Goal: Task Accomplishment & Management: Use online tool/utility

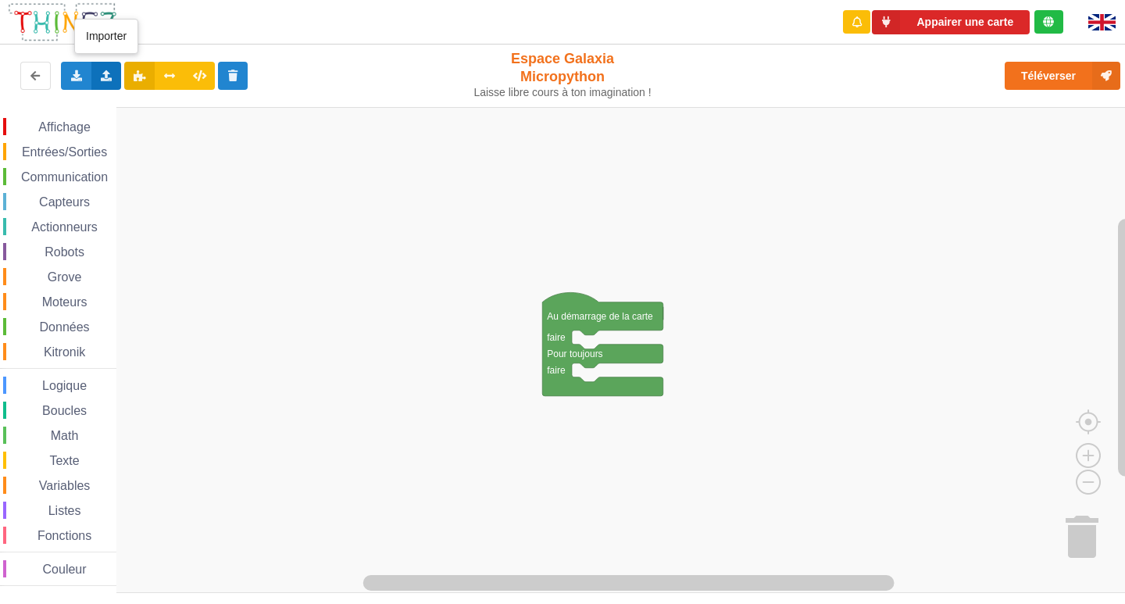
click at [103, 80] on icon at bounding box center [106, 74] width 13 height 9
click at [220, 112] on div "Importer un assemblage de blocs" at bounding box center [205, 105] width 209 height 28
click at [106, 85] on div "Importer un assemblage de blocs Importer du code Python" at bounding box center [106, 76] width 30 height 28
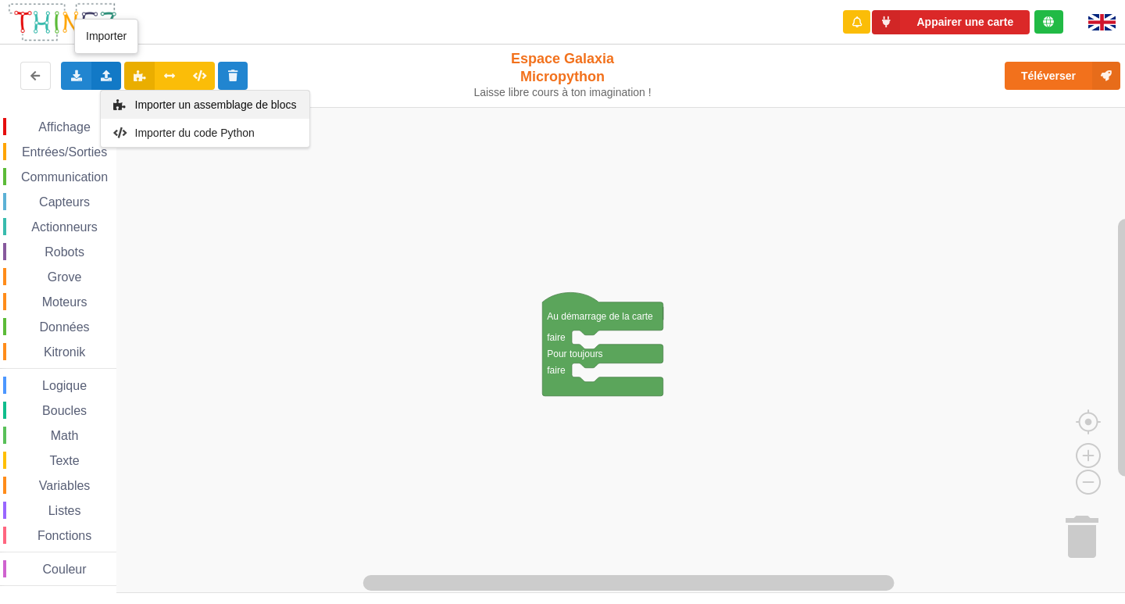
click at [258, 113] on div "Importer un assemblage de blocs" at bounding box center [205, 105] width 209 height 28
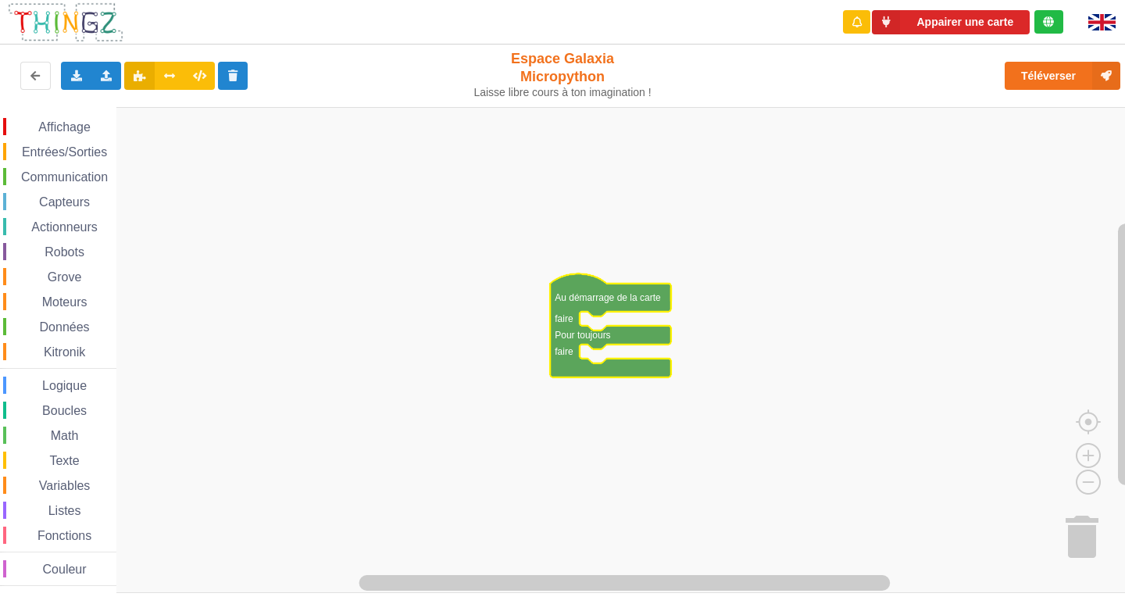
click at [120, 273] on rect "Espace de travail de Blocky" at bounding box center [568, 350] width 1136 height 486
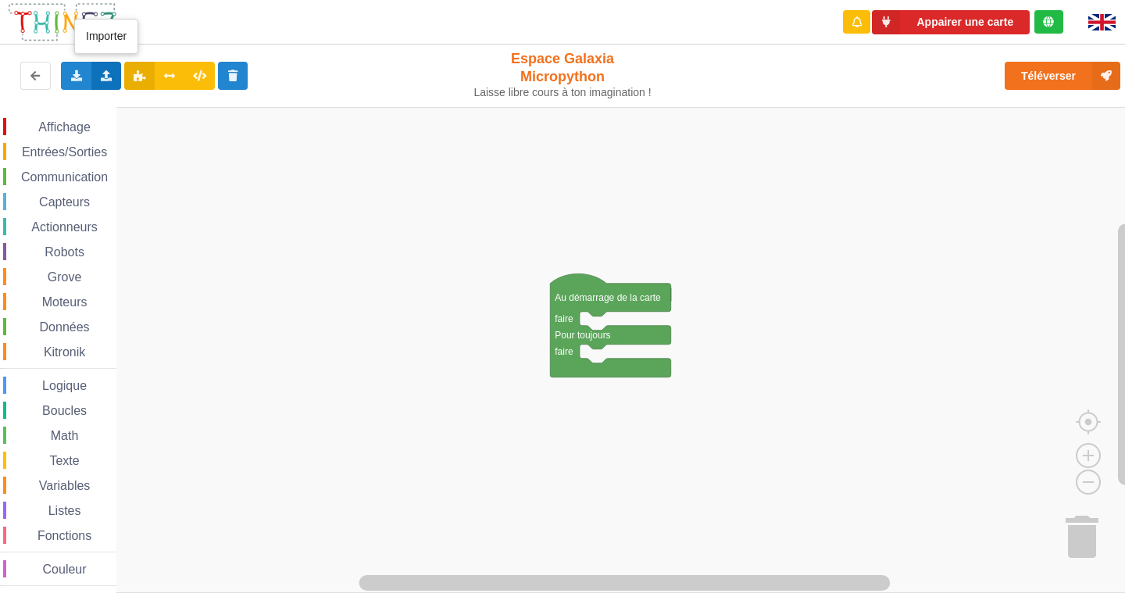
click at [115, 77] on div "Importer un assemblage de blocs Importer du code Python" at bounding box center [106, 76] width 30 height 28
click at [207, 103] on span "Importer un assemblage de blocs" at bounding box center [215, 104] width 162 height 12
click at [95, 70] on div "Importer un assemblage de blocs Importer du code Python" at bounding box center [106, 76] width 30 height 28
click at [143, 102] on span "Importer un assemblage de blocs" at bounding box center [215, 104] width 162 height 12
click at [106, 78] on icon at bounding box center [106, 74] width 13 height 9
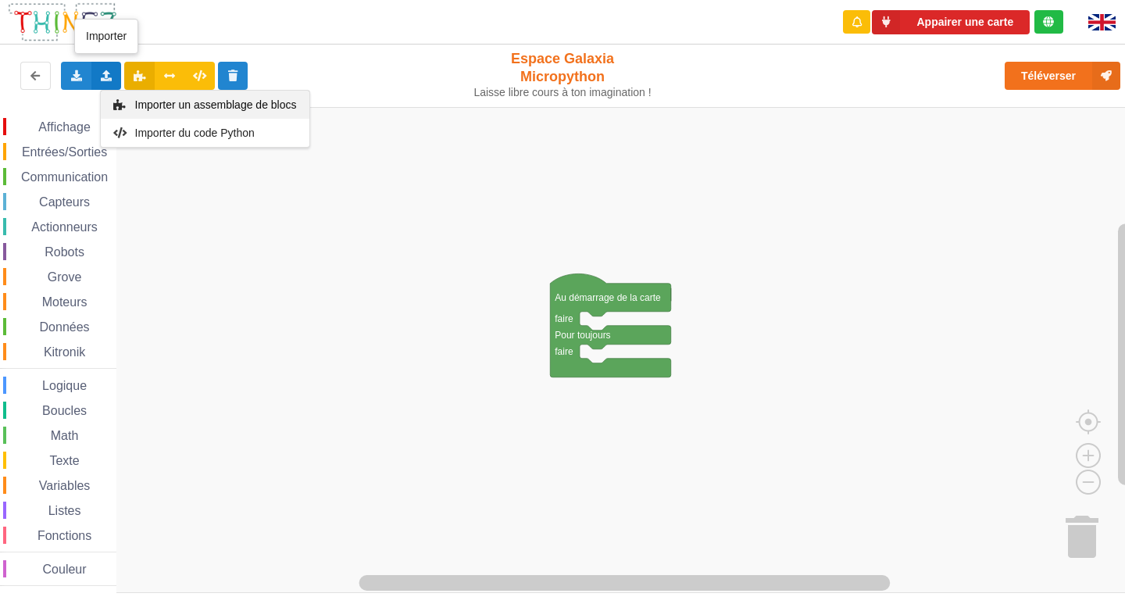
click at [152, 98] on span "Importer un assemblage de blocs" at bounding box center [215, 104] width 162 height 12
